Goal: Task Accomplishment & Management: Use online tool/utility

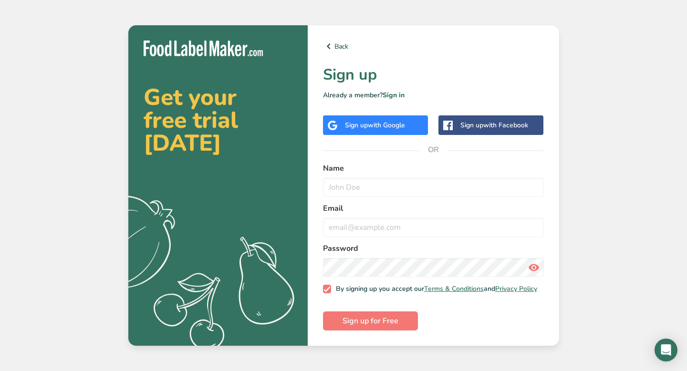
click at [389, 128] on div "Sign up with Google" at bounding box center [375, 125] width 105 height 20
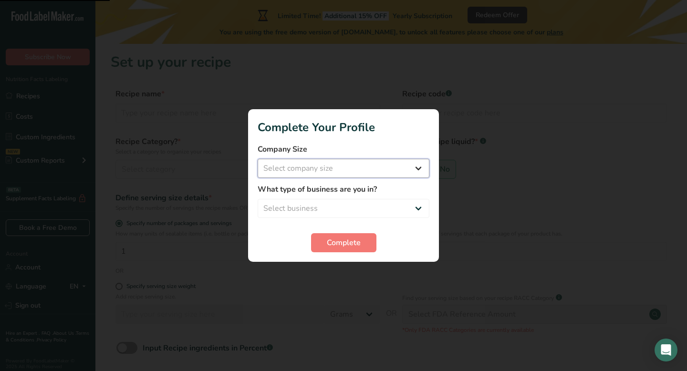
click at [420, 167] on select "Select company size Fewer than 10 Employees 10 to 50 Employees 51 to 500 Employ…" at bounding box center [344, 168] width 172 height 19
select select "1"
click at [258, 159] on select "Select company size Fewer than 10 Employees 10 to 50 Employees 51 to 500 Employ…" at bounding box center [344, 168] width 172 height 19
click at [420, 208] on select "Select business Packaged Food Manufacturer Restaurant & Cafe Bakery Meal Plans …" at bounding box center [344, 208] width 172 height 19
select select "8"
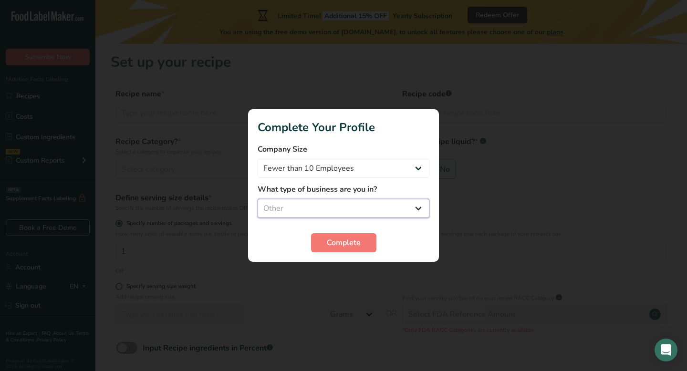
click at [258, 199] on select "Select business Packaged Food Manufacturer Restaurant & Cafe Bakery Meal Plans …" at bounding box center [344, 208] width 172 height 19
click at [334, 242] on span "Complete" at bounding box center [344, 242] width 34 height 11
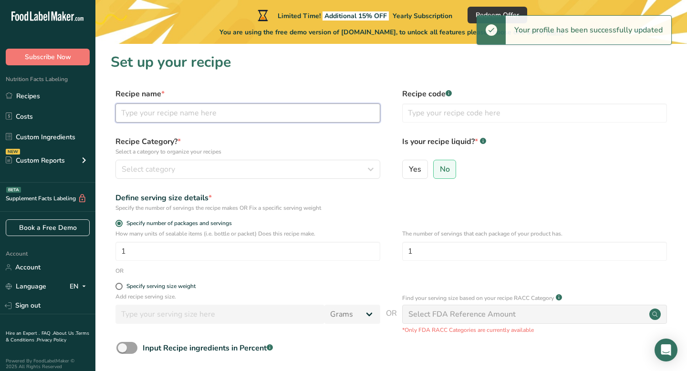
click at [246, 121] on input "text" at bounding box center [247, 113] width 265 height 19
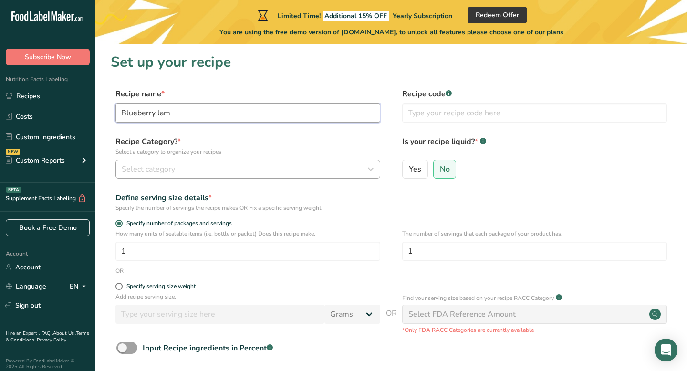
type input "Blueberry Jam"
click at [230, 168] on div "Select category" at bounding box center [245, 169] width 247 height 11
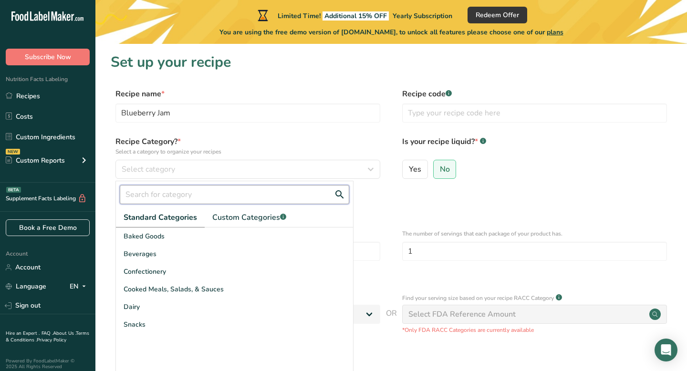
click at [201, 199] on input "text" at bounding box center [234, 194] width 229 height 19
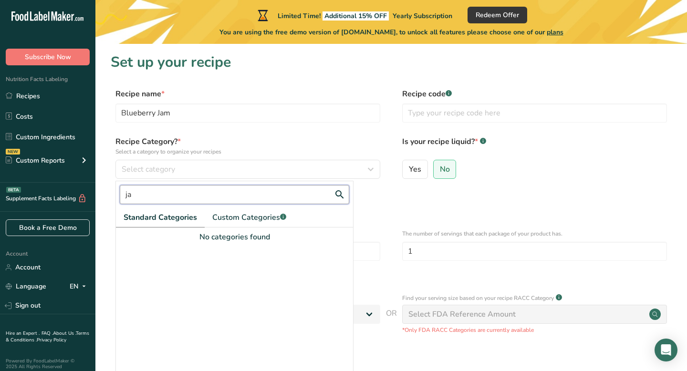
type input "j"
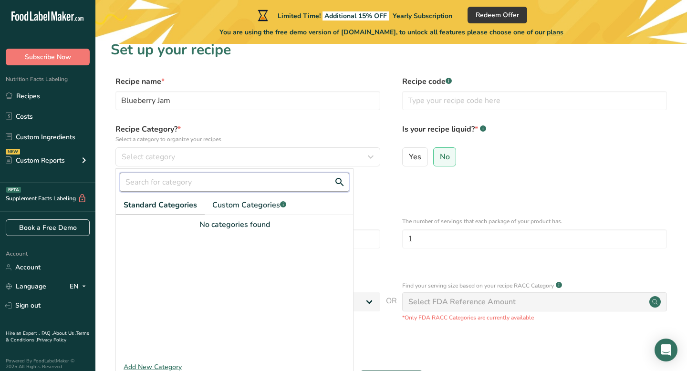
scroll to position [15, 0]
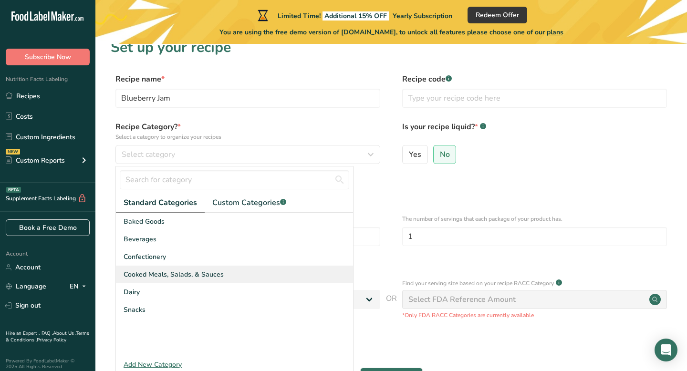
click at [188, 277] on span "Cooked Meals, Salads, & Sauces" at bounding box center [174, 275] width 100 height 10
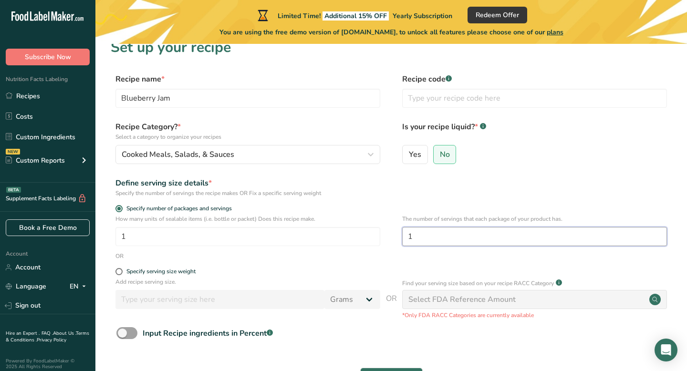
click at [434, 238] on input "1" at bounding box center [534, 236] width 265 height 19
type input "60"
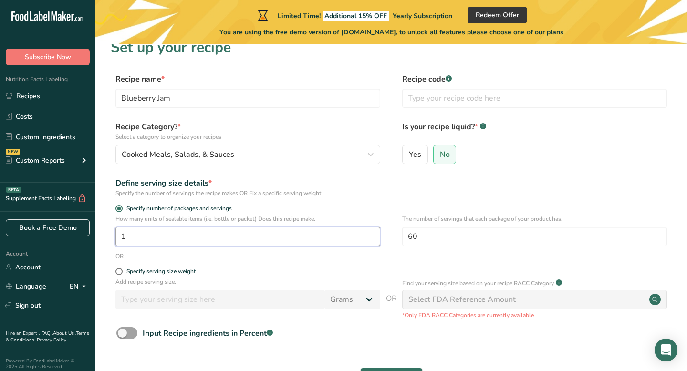
click at [250, 244] on input "1" at bounding box center [247, 236] width 265 height 19
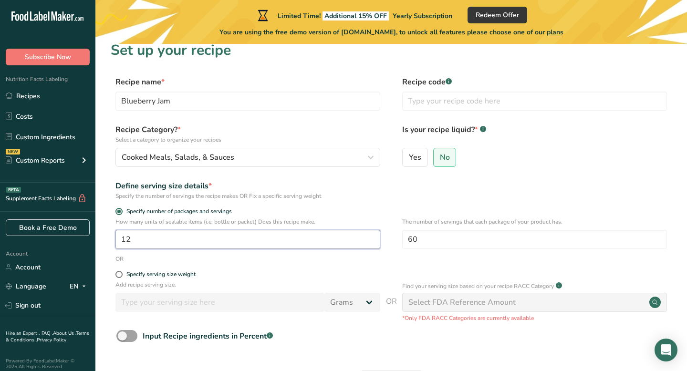
type input "1"
type input "2"
click at [115, 277] on label "Specify serving size weight" at bounding box center [247, 274] width 265 height 7
click at [115, 277] on input "Specify serving size weight" at bounding box center [118, 274] width 6 height 6
radio input "true"
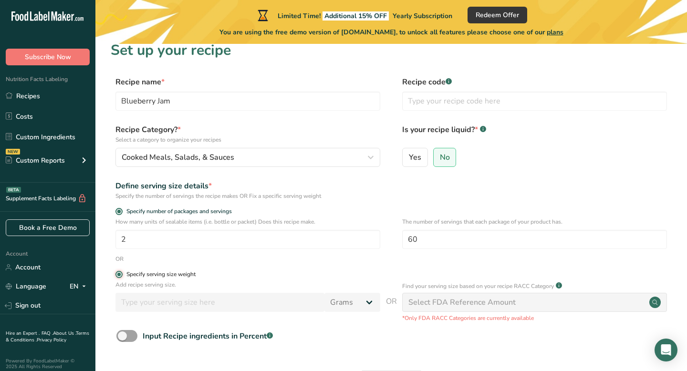
radio input "false"
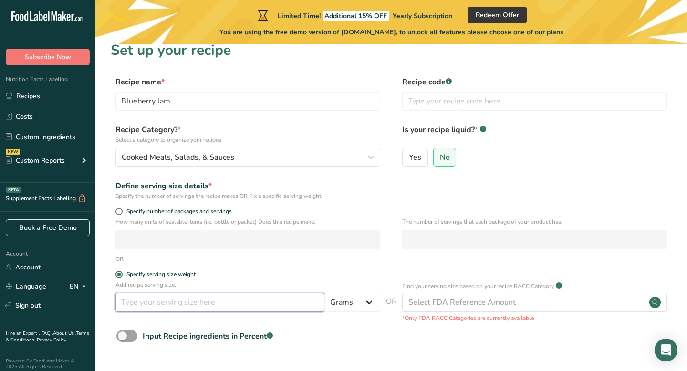
click at [268, 308] on input "number" at bounding box center [219, 302] width 209 height 19
type input "20"
click at [422, 350] on form "Recipe name * Blueberry Jam Recipe code .a-a{fill:#347362;}.b-a{fill:#fff;} Rec…" at bounding box center [391, 235] width 561 height 319
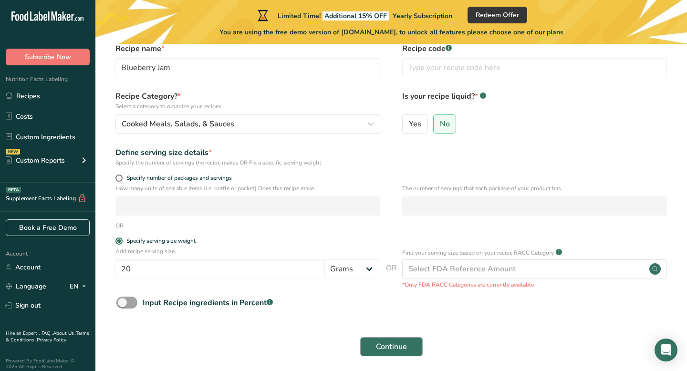
scroll to position [56, 0]
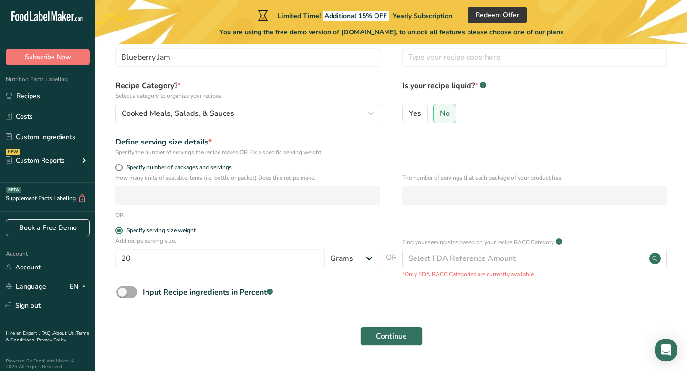
click at [144, 294] on div "Input Recipe ingredients in Percent .a-a{fill:#347362;}.b-a{fill:#fff;}" at bounding box center [208, 292] width 130 height 11
click at [123, 294] on input "Input Recipe ingredients in Percent .a-a{fill:#347362;}.b-a{fill:#fff;}" at bounding box center [119, 292] width 6 height 6
checkbox input "true"
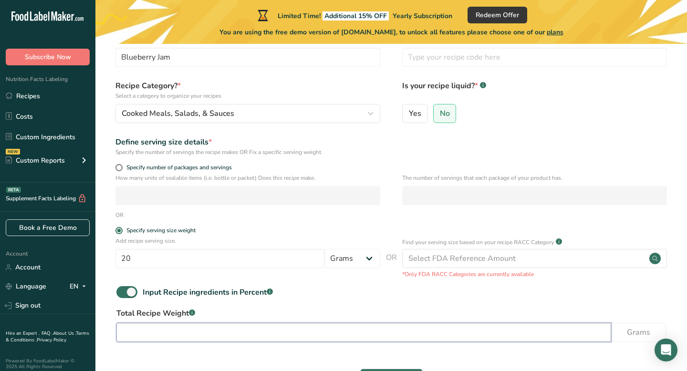
click at [204, 326] on input "number" at bounding box center [363, 332] width 495 height 19
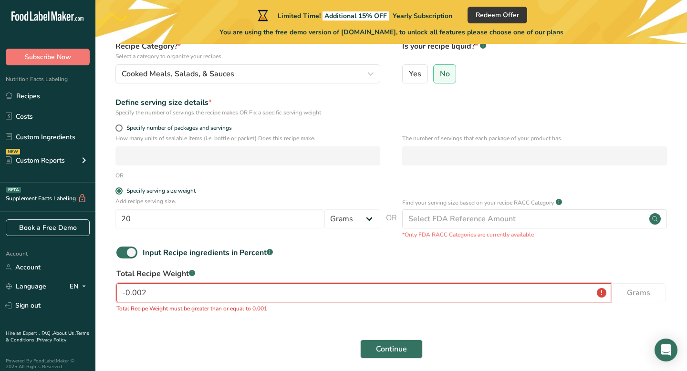
scroll to position [96, 0]
type input "0"
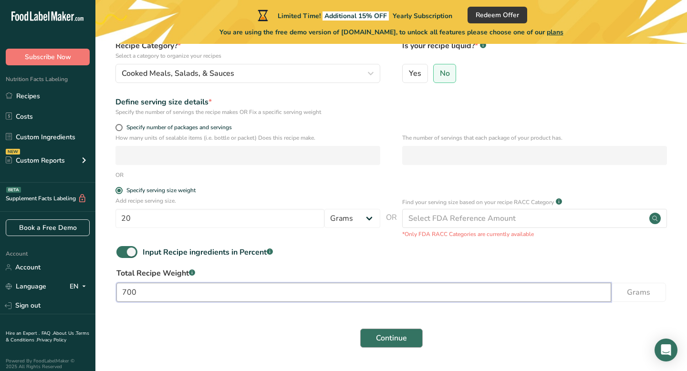
type input "700"
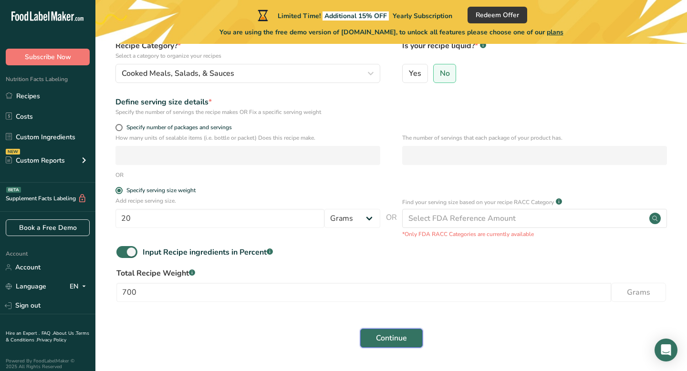
click at [409, 340] on button "Continue" at bounding box center [391, 338] width 63 height 19
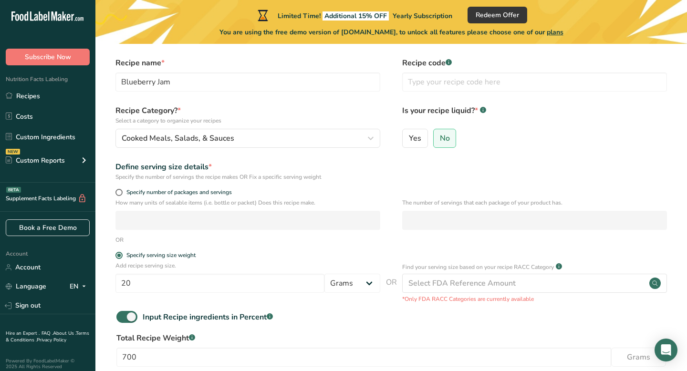
scroll to position [0, 0]
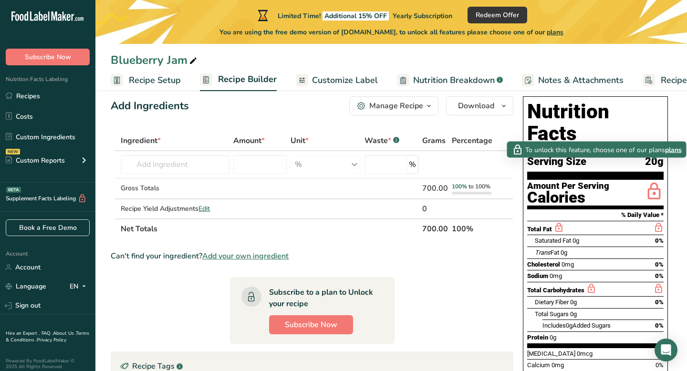
scroll to position [20, 0]
